Goal: Task Accomplishment & Management: Manage account settings

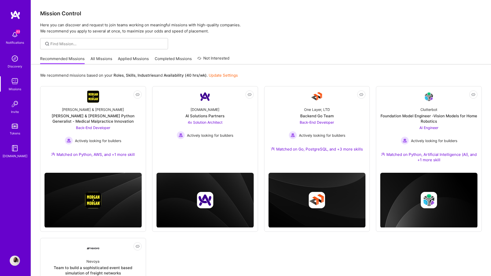
click at [14, 14] on img at bounding box center [15, 14] width 10 height 9
click at [24, 77] on link "Missions" at bounding box center [15, 84] width 32 height 16
click at [18, 83] on img at bounding box center [15, 81] width 10 height 10
click at [16, 70] on div "49 Notifications Discovery Missions Invite Tokens [DOMAIN_NAME]" at bounding box center [15, 94] width 31 height 130
click at [15, 64] on div "Discovery" at bounding box center [15, 66] width 15 height 5
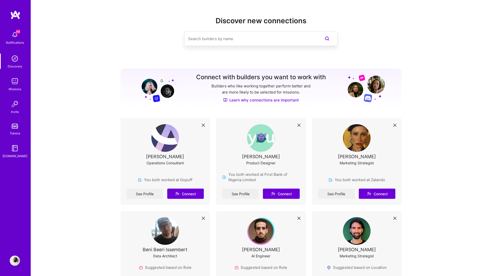
click at [15, 261] on img at bounding box center [15, 261] width 10 height 10
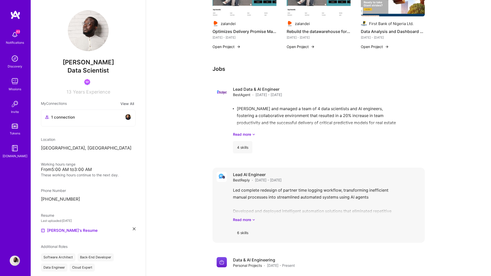
scroll to position [671, 0]
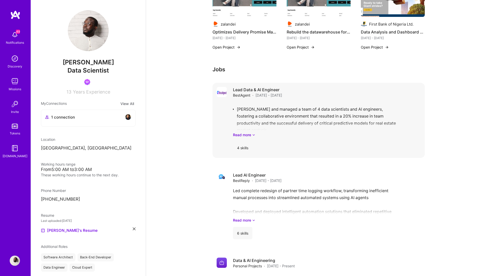
click at [232, 102] on div "Lead Data & AI Engineer BestAgent · [DATE] - [DATE] [PERSON_NAME] and managed a…" at bounding box center [319, 120] width 212 height 75
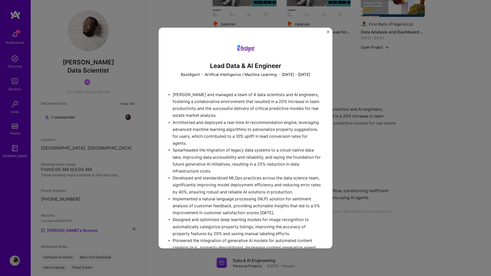
click at [329, 31] on img "Close" at bounding box center [328, 32] width 3 height 3
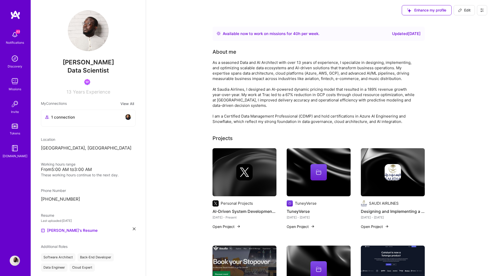
click at [460, 12] on icon at bounding box center [460, 10] width 4 height 4
select select "DE"
select select "Right Now"
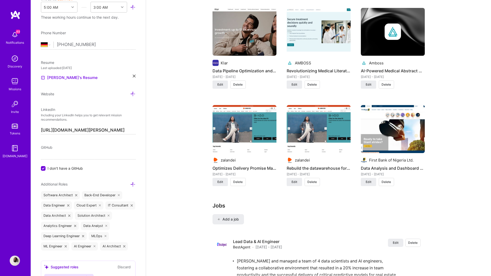
scroll to position [868, 0]
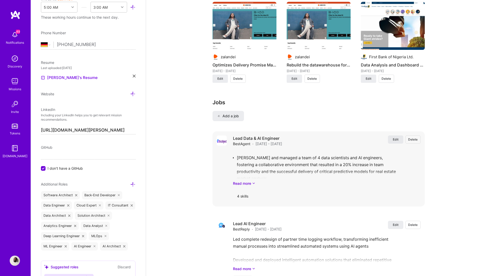
click at [392, 139] on button "Edit" at bounding box center [395, 140] width 15 height 8
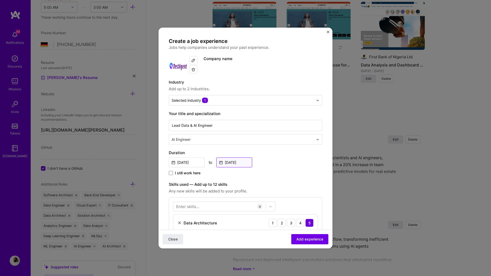
click at [245, 162] on input "[DATE]" at bounding box center [234, 163] width 36 height 10
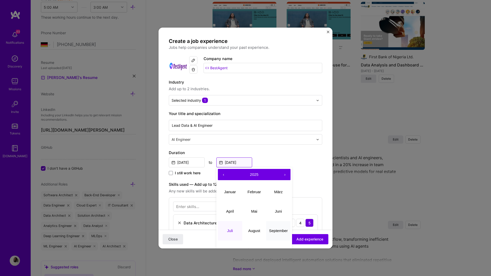
scroll to position [23, 0]
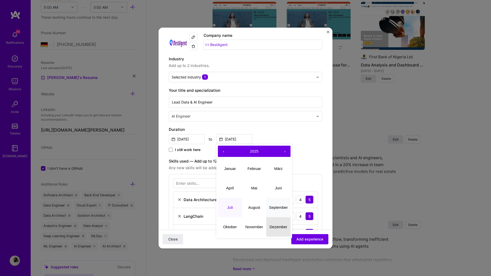
click at [272, 229] on button "Dezember" at bounding box center [278, 226] width 24 height 19
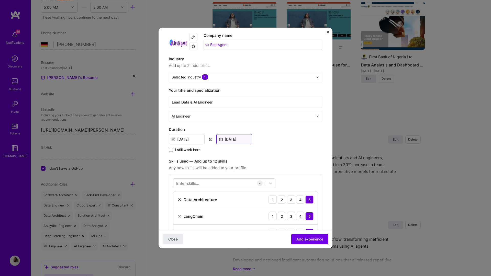
click at [245, 138] on input "[DATE]" at bounding box center [234, 139] width 36 height 10
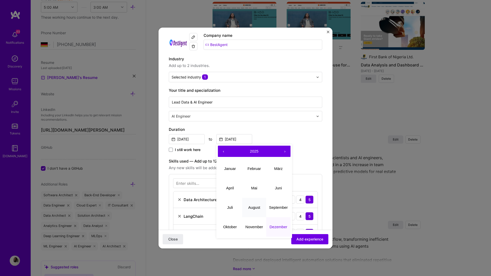
click at [258, 209] on abbr "August" at bounding box center [254, 207] width 12 height 4
type input "[DATE]"
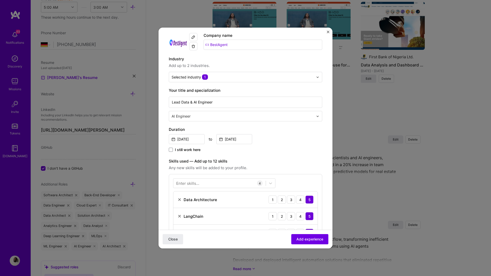
click at [305, 241] on span "Add experience" at bounding box center [309, 239] width 27 height 5
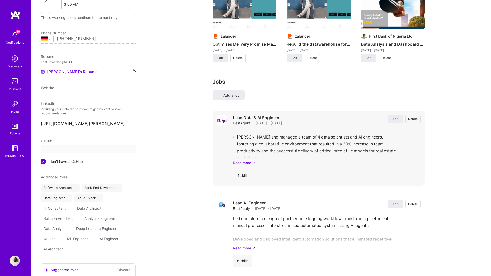
select select "DE"
select select "Right Now"
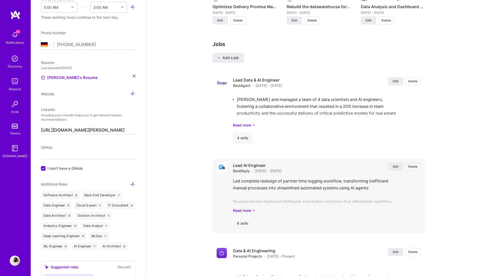
scroll to position [926, 0]
click at [395, 167] on span "Edit" at bounding box center [396, 167] width 6 height 4
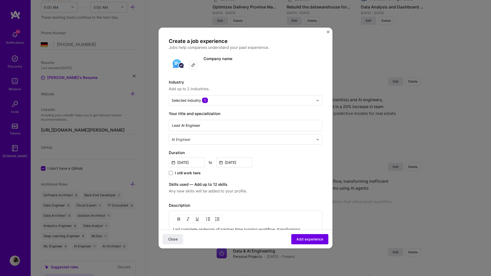
scroll to position [3, 0]
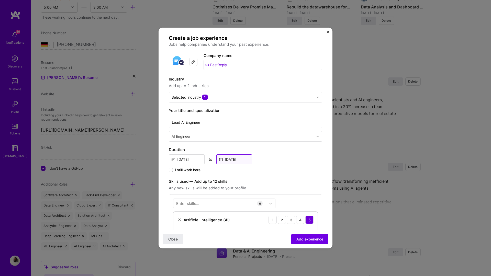
click at [227, 155] on input "[DATE]" at bounding box center [234, 159] width 36 height 10
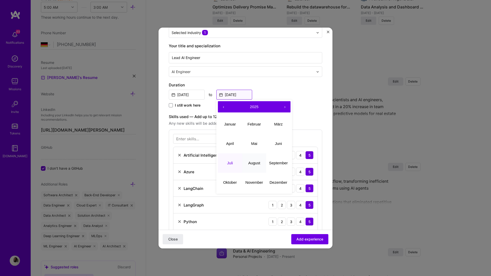
scroll to position [68, 0]
click at [255, 167] on button "August" at bounding box center [254, 162] width 24 height 19
type input "[DATE]"
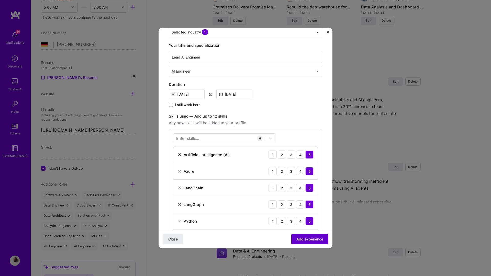
click at [317, 238] on span "Add experience" at bounding box center [309, 239] width 27 height 5
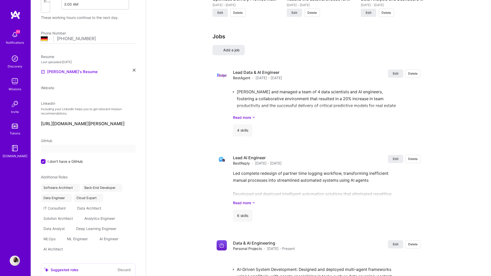
select select "DE"
select select "Right Now"
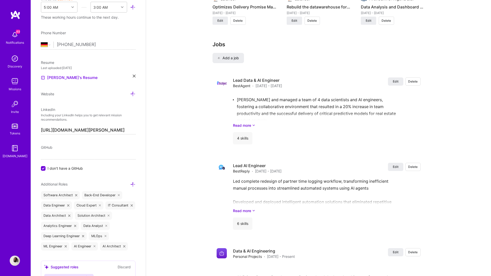
scroll to position [0, 0]
